Goal: Task Accomplishment & Management: Complete application form

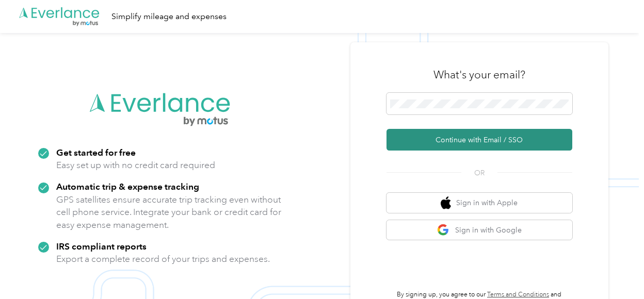
click at [455, 138] on button "Continue with Email / SSO" at bounding box center [479, 140] width 186 height 22
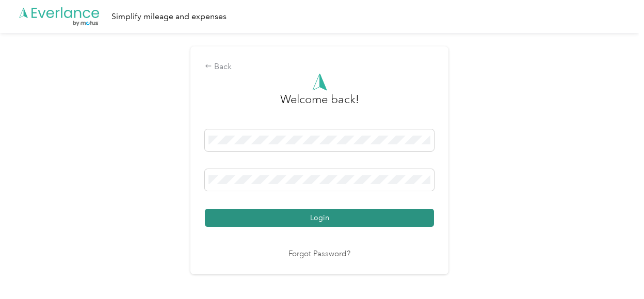
click at [333, 223] on button "Login" at bounding box center [319, 218] width 229 height 18
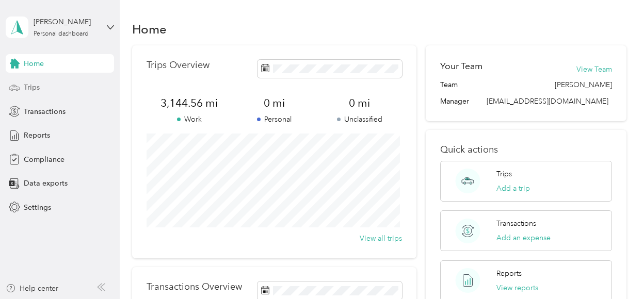
click at [36, 83] on span "Trips" at bounding box center [32, 87] width 16 height 11
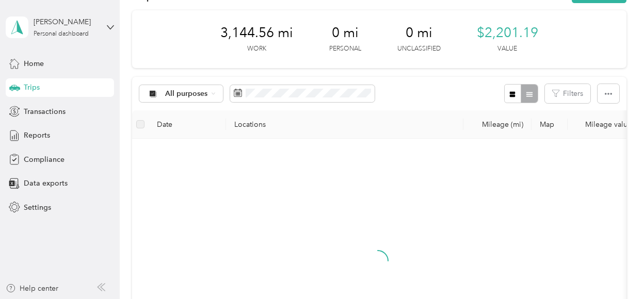
scroll to position [52, 0]
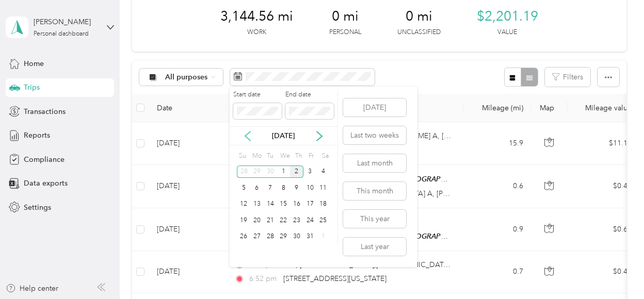
click at [248, 134] on icon at bounding box center [247, 136] width 5 height 9
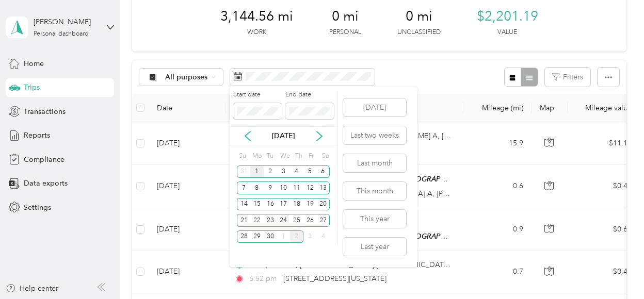
click at [258, 169] on div "1" at bounding box center [256, 172] width 13 height 13
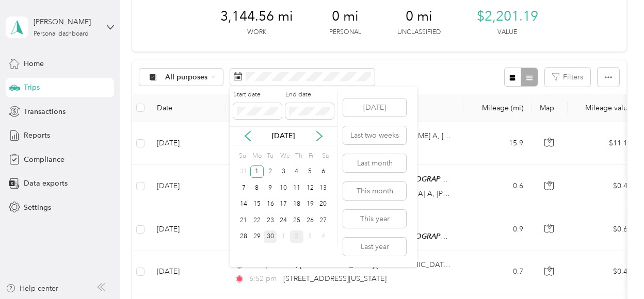
click at [269, 239] on div "30" at bounding box center [270, 237] width 13 height 13
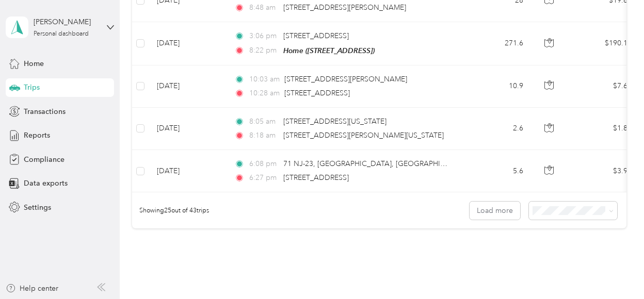
scroll to position [1032, 0]
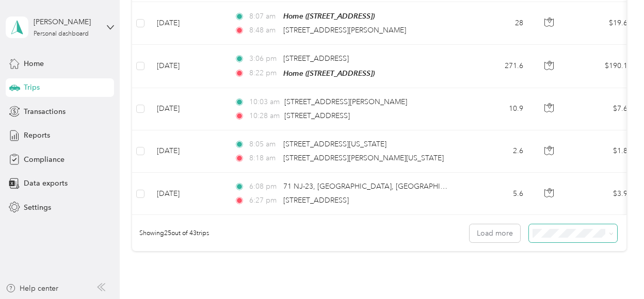
click at [605, 228] on span at bounding box center [609, 233] width 8 height 11
click at [550, 280] on div "100 per load" at bounding box center [570, 277] width 74 height 11
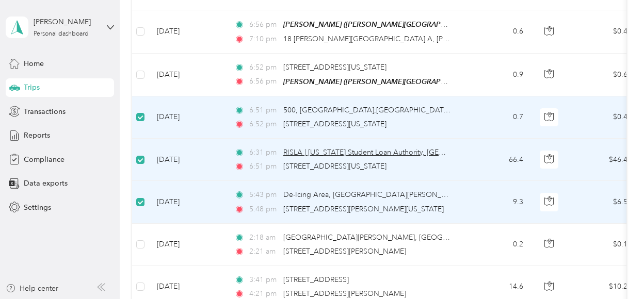
scroll to position [154, 0]
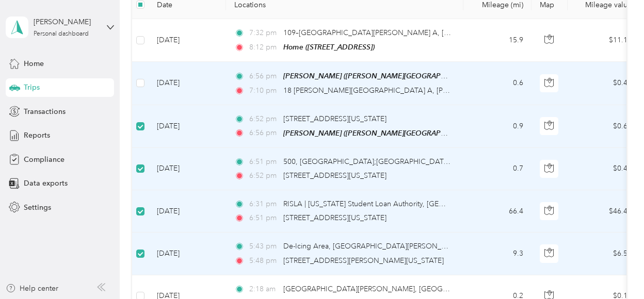
drag, startPoint x: 153, startPoint y: 99, endPoint x: 147, endPoint y: 101, distance: 6.5
click at [147, 101] on tr "[DATE] 6:56 pm [GEOGRAPHIC_DATA] ([PERSON_NAME][GEOGRAPHIC_DATA], [GEOGRAPHIC_D…" at bounding box center [559, 83] width 854 height 43
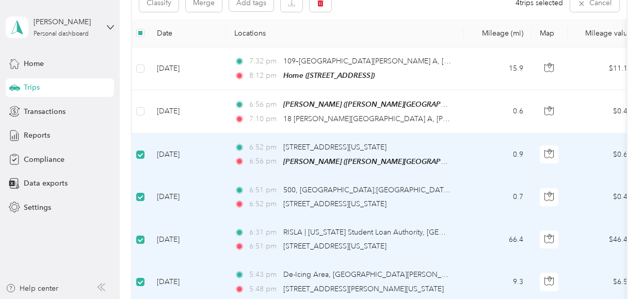
scroll to position [102, 0]
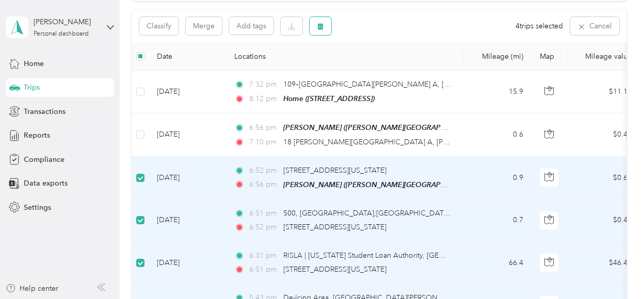
click at [321, 24] on icon "button" at bounding box center [320, 26] width 6 height 7
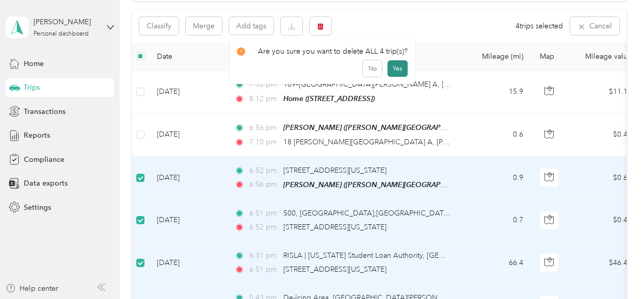
click at [389, 68] on button "Yes" at bounding box center [397, 68] width 20 height 17
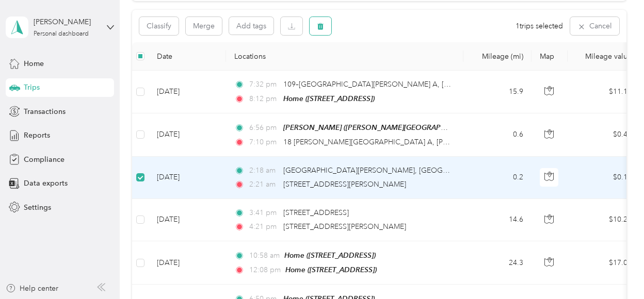
click at [320, 25] on icon "button" at bounding box center [320, 26] width 6 height 7
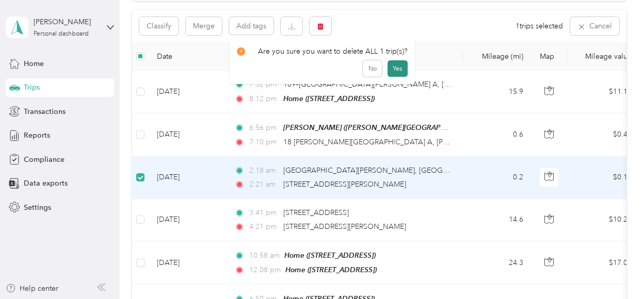
click at [396, 69] on button "Yes" at bounding box center [397, 68] width 20 height 17
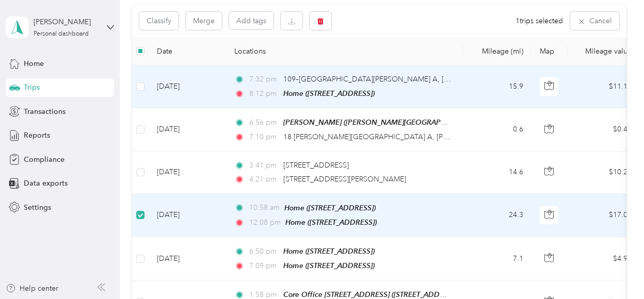
scroll to position [0, 0]
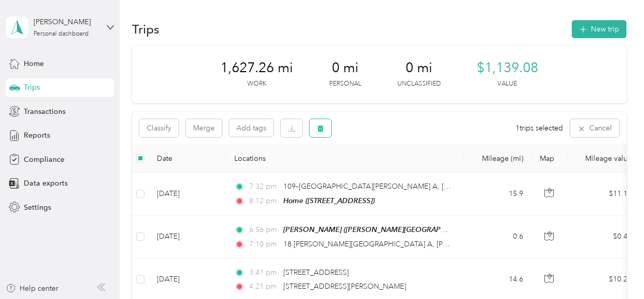
click at [324, 127] on icon "button" at bounding box center [320, 128] width 7 height 7
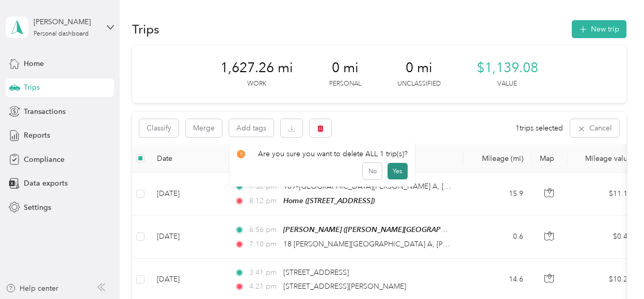
click at [396, 172] on button "Yes" at bounding box center [397, 171] width 20 height 17
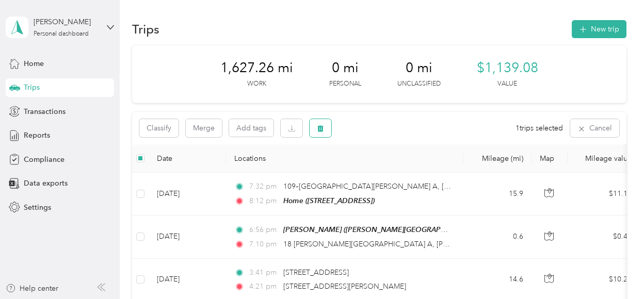
click at [320, 127] on icon "button" at bounding box center [320, 128] width 6 height 7
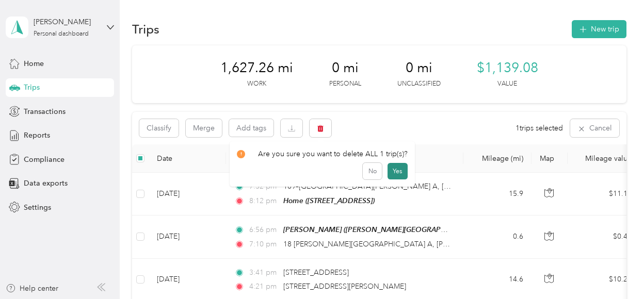
click at [392, 169] on button "Yes" at bounding box center [397, 171] width 20 height 17
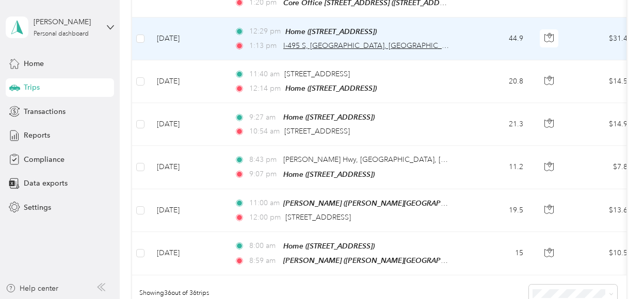
scroll to position [1582, 0]
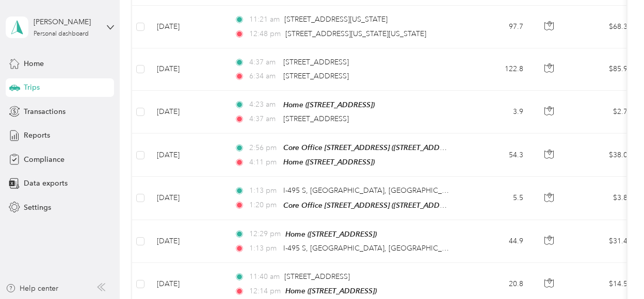
scroll to position [1221, 0]
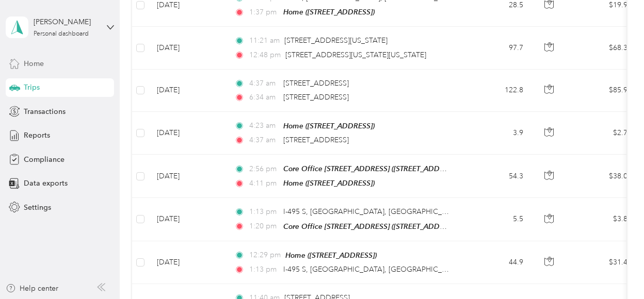
click at [31, 63] on span "Home" at bounding box center [34, 63] width 20 height 11
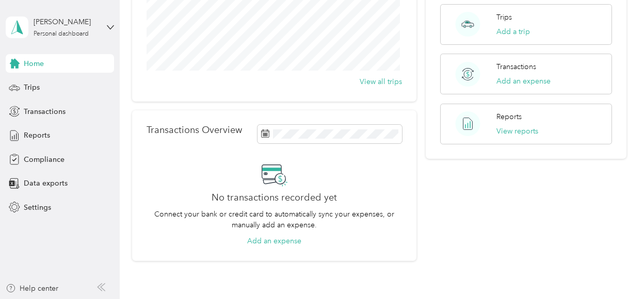
scroll to position [206, 0]
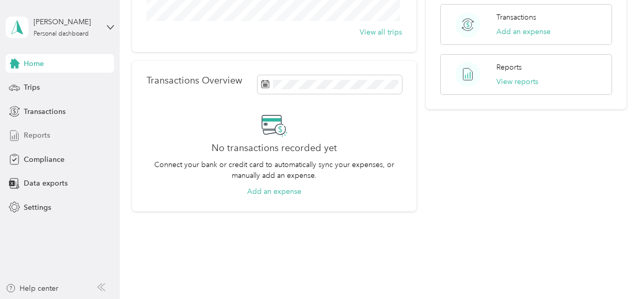
click at [44, 136] on span "Reports" at bounding box center [37, 135] width 26 height 11
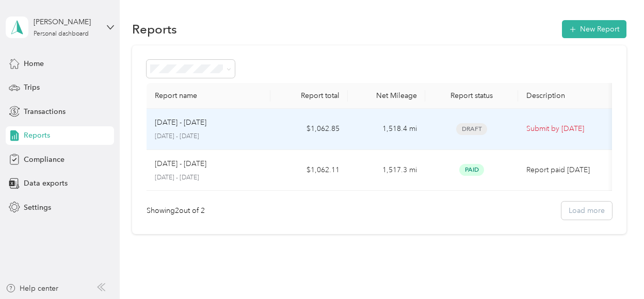
click at [236, 127] on div "[DATE] - [DATE]" at bounding box center [208, 122] width 107 height 11
click at [227, 124] on div "[DATE] - [DATE]" at bounding box center [208, 122] width 107 height 11
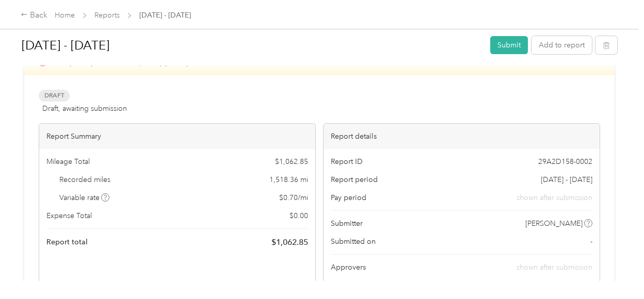
scroll to position [52, 0]
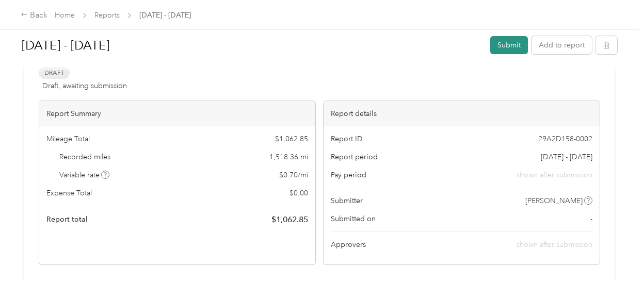
click at [508, 40] on button "Submit" at bounding box center [509, 45] width 38 height 18
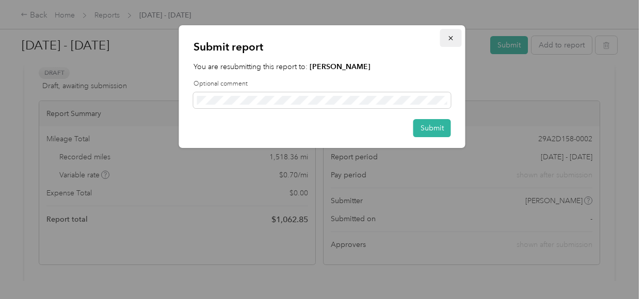
click at [452, 36] on icon "button" at bounding box center [450, 38] width 7 height 7
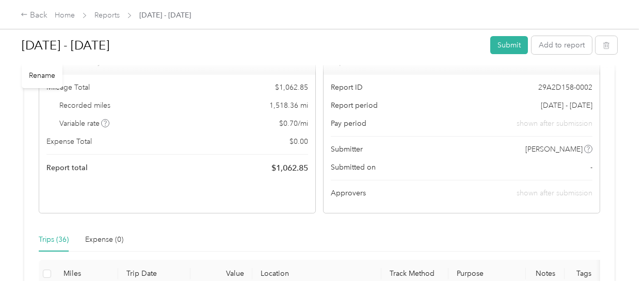
scroll to position [0, 0]
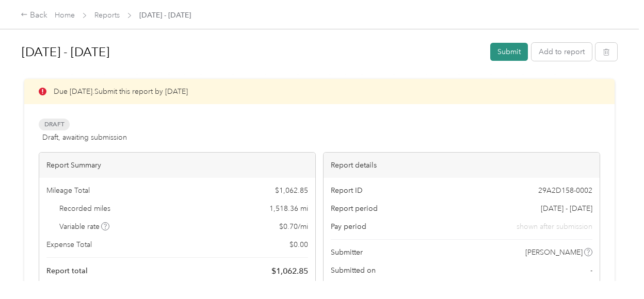
click at [505, 53] on button "Submit" at bounding box center [509, 52] width 38 height 18
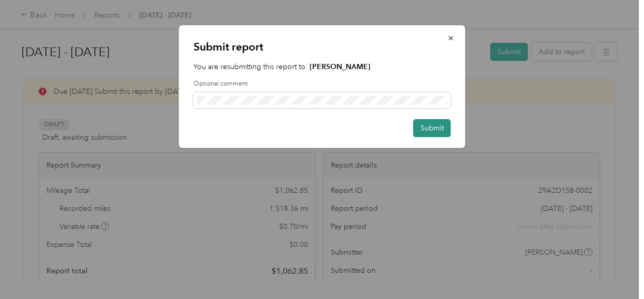
click at [435, 124] on button "Submit" at bounding box center [432, 128] width 38 height 18
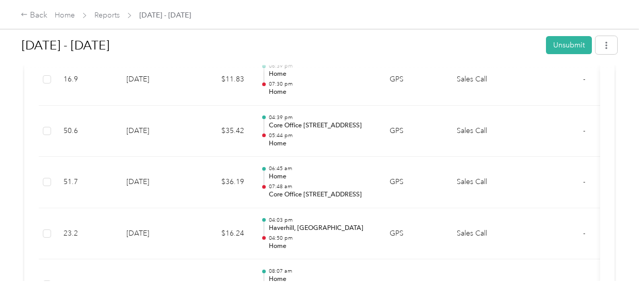
scroll to position [464, 0]
